Goal: Check status: Check status

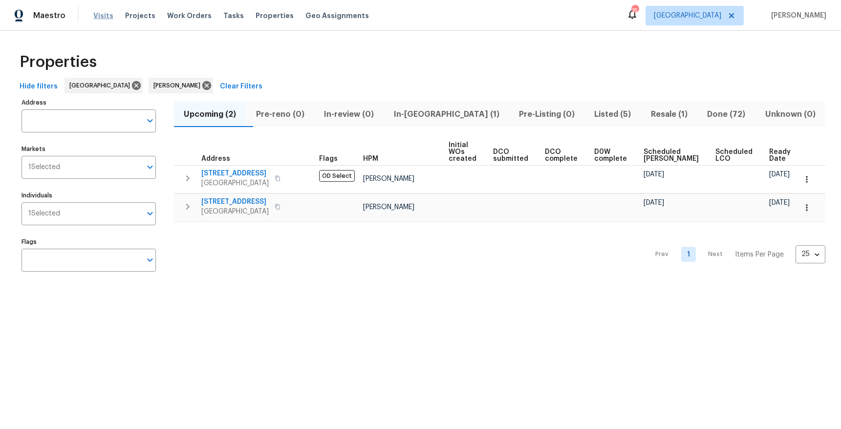
click at [98, 17] on span "Visits" at bounding box center [103, 16] width 20 height 10
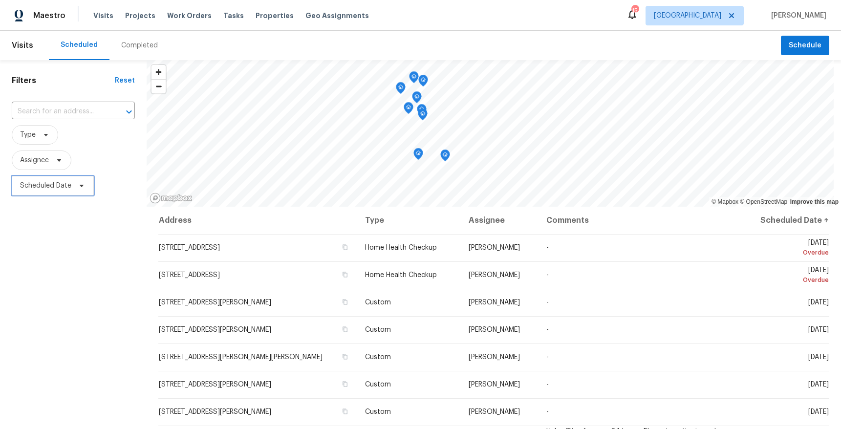
click at [50, 189] on span "Scheduled Date" at bounding box center [45, 186] width 51 height 10
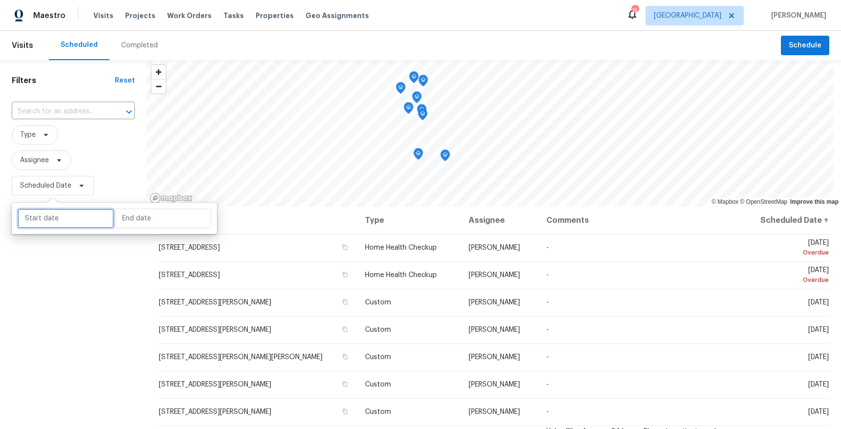
select select "9"
select select "2025"
select select "10"
select select "2025"
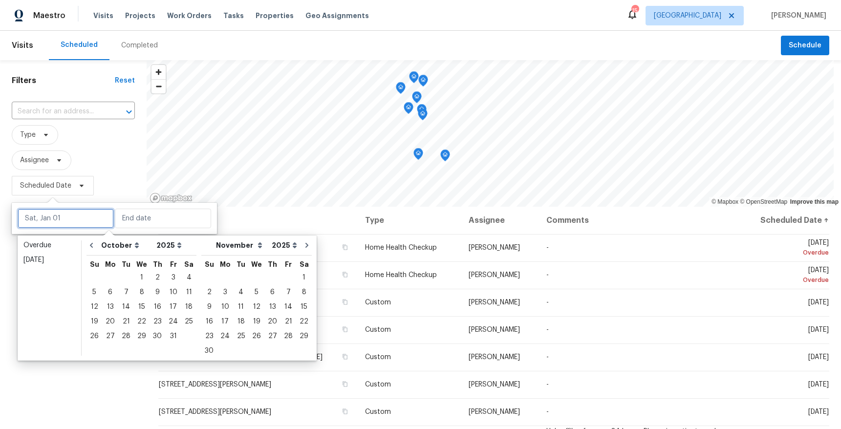
click at [65, 217] on input "text" at bounding box center [66, 219] width 96 height 20
click at [126, 305] on div "14" at bounding box center [126, 307] width 16 height 14
type input "[DATE]"
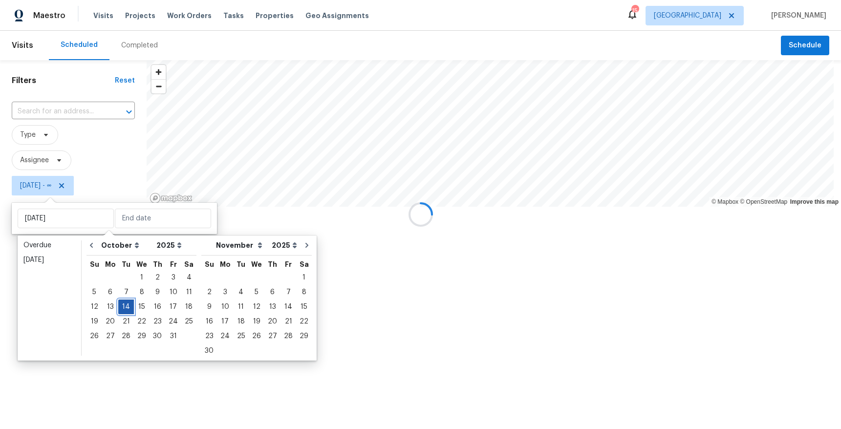
click at [126, 305] on div "14" at bounding box center [126, 307] width 16 height 14
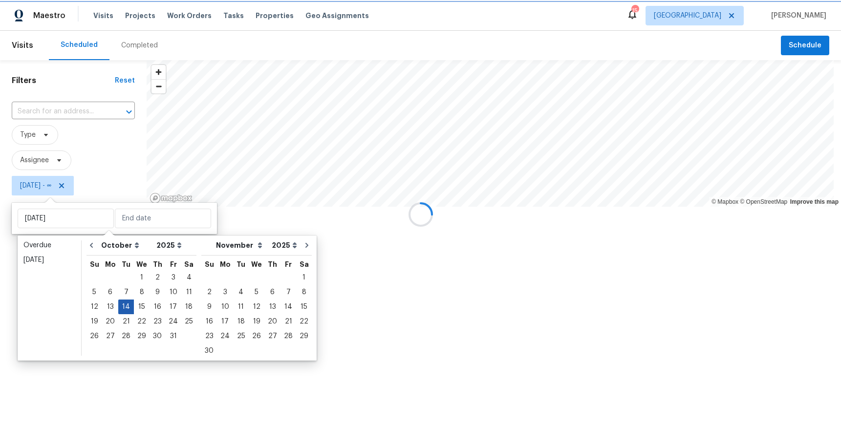
type input "[DATE]"
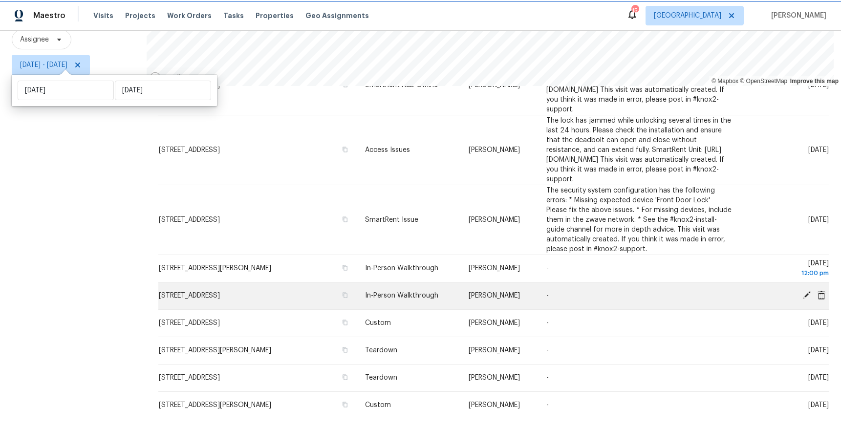
scroll to position [248, 0]
